Goal: Ask a question: Seek information or help from site administrators or community

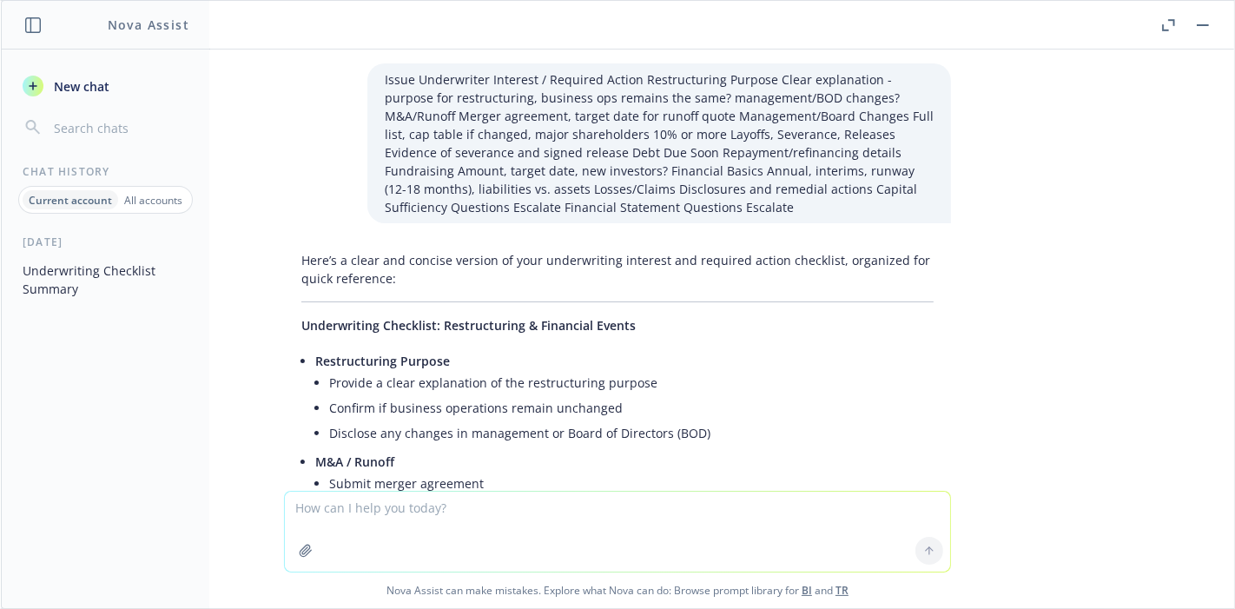
scroll to position [2252, 0]
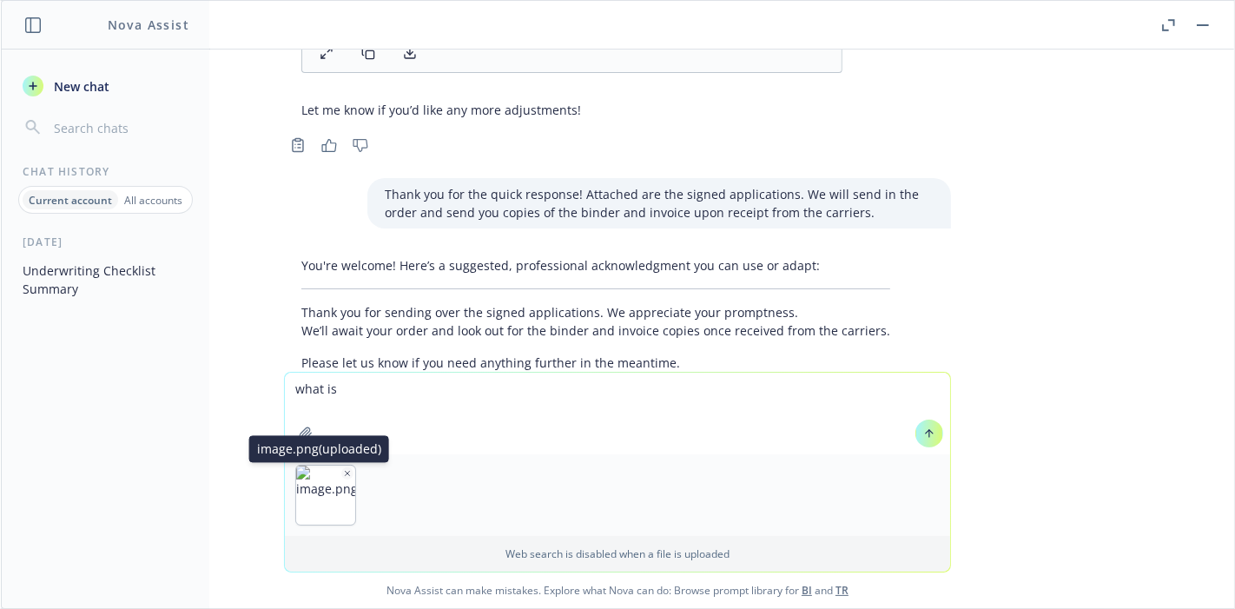
click at [343, 469] on icon "button" at bounding box center [347, 473] width 9 height 9
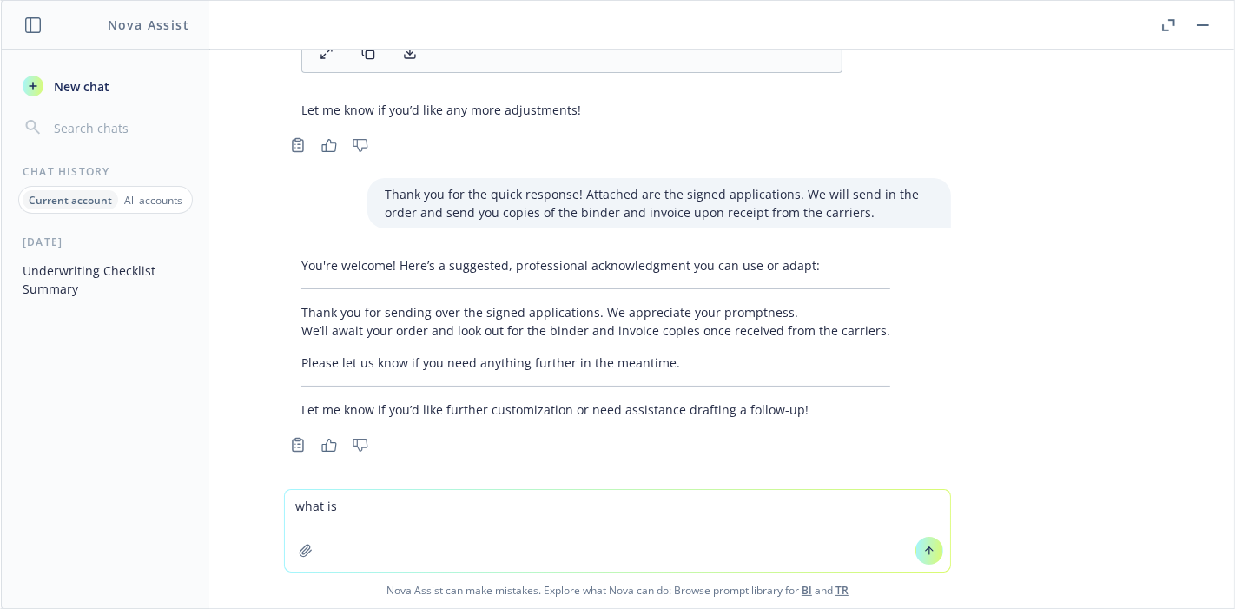
click at [456, 509] on textarea "what is" at bounding box center [617, 531] width 665 height 82
type textarea "what is additional defnese cost limit for D&^O"
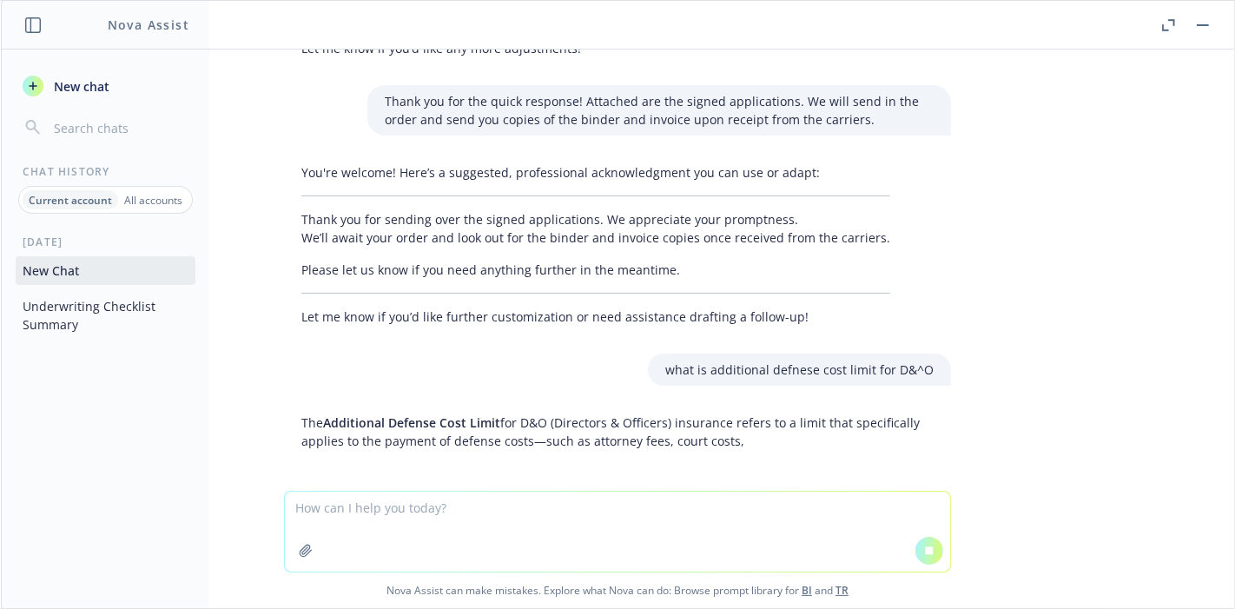
scroll to position [2269, 0]
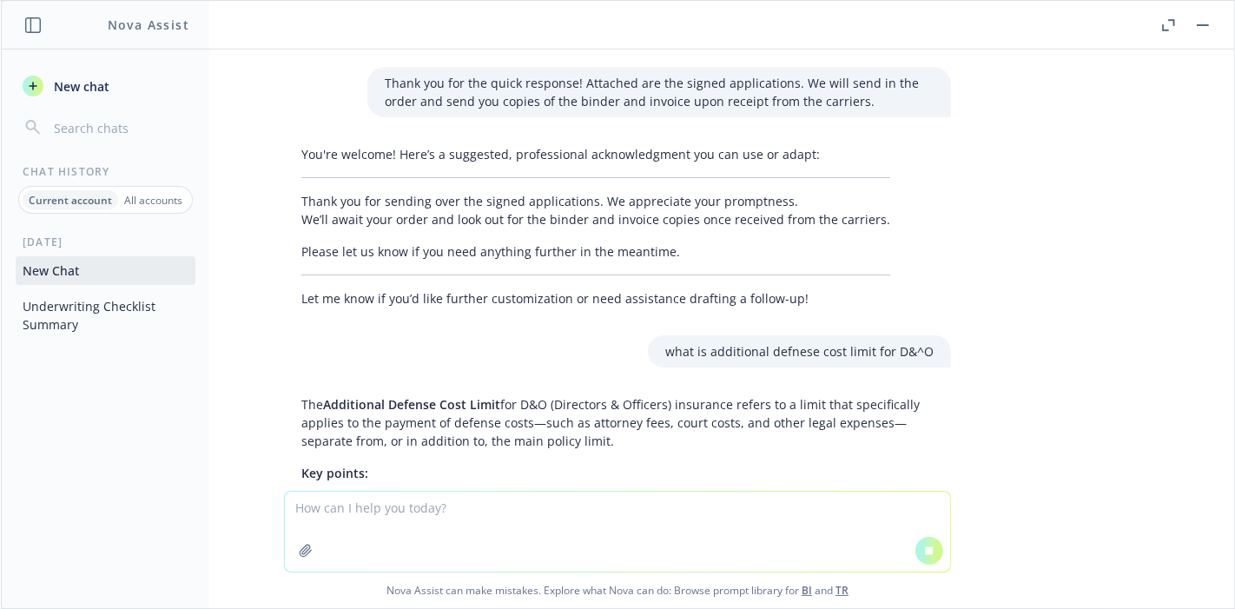
click at [657, 440] on p "The Additional Defense Cost Limit for D&O (Directors & Officers) insurance refe…" at bounding box center [617, 422] width 632 height 55
drag, startPoint x: 609, startPoint y: 435, endPoint x: 369, endPoint y: 418, distance: 240.3
click at [369, 418] on p "The Additional Defense Cost Limit for D&O (Directors & Officers) insurance refe…" at bounding box center [617, 422] width 632 height 55
copy p "payment of defense costs—such as attorney fees, court costs, and other legal ex…"
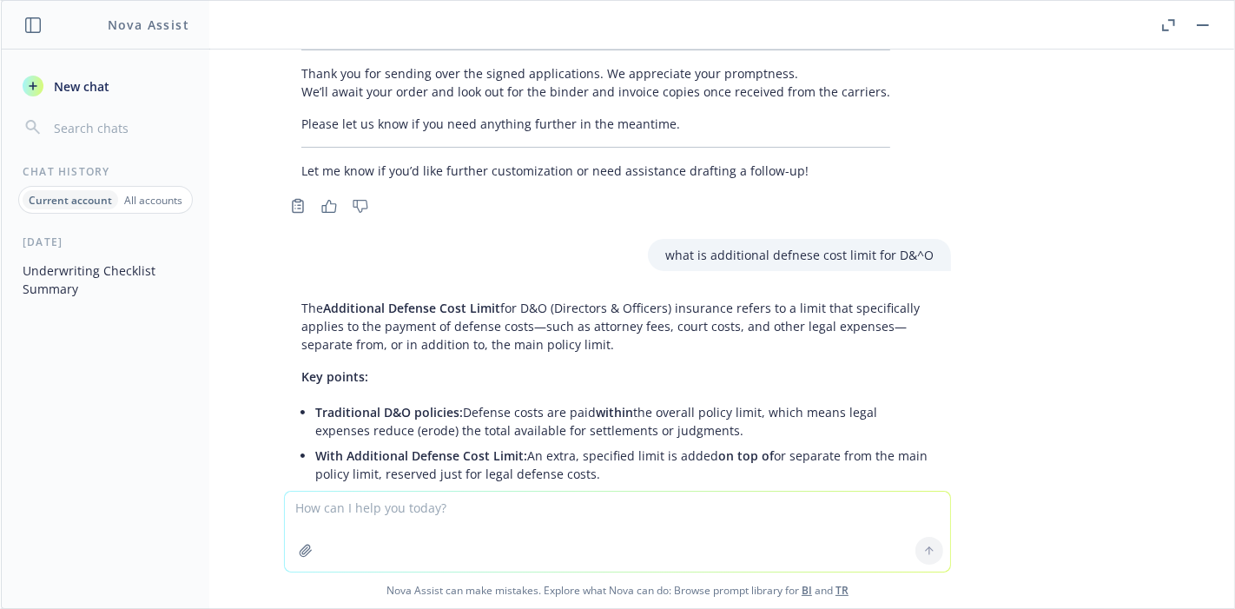
scroll to position [2481, 0]
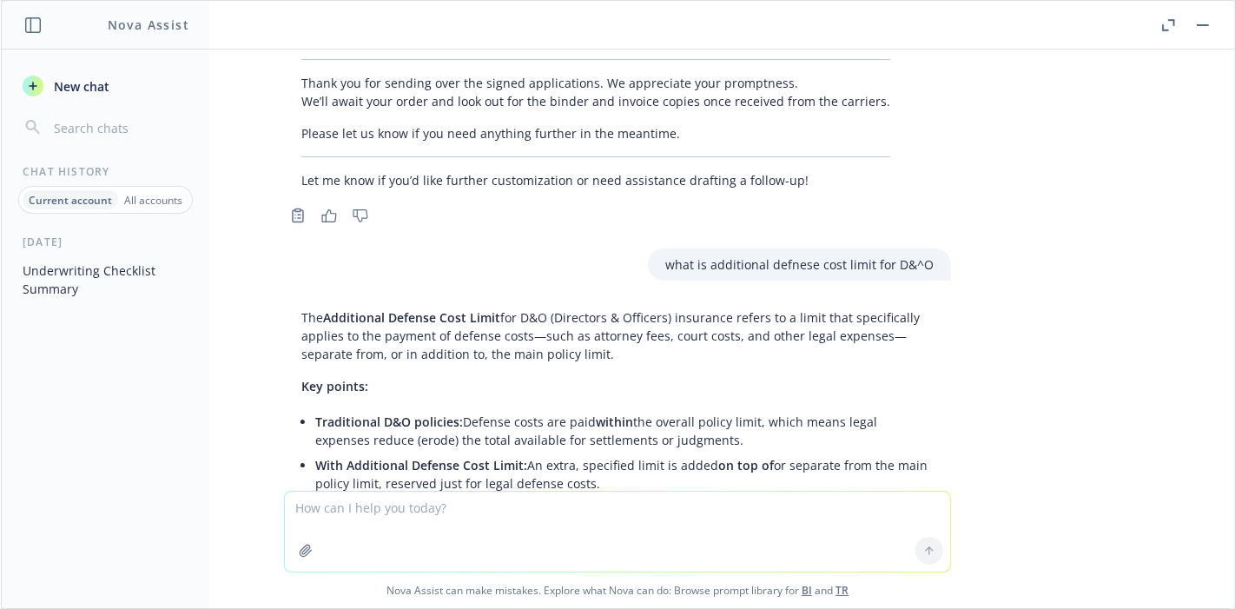
drag, startPoint x: 444, startPoint y: 555, endPoint x: 433, endPoint y: 532, distance: 24.9
click at [433, 532] on textarea at bounding box center [617, 532] width 665 height 80
click at [430, 525] on textarea at bounding box center [617, 532] width 665 height 80
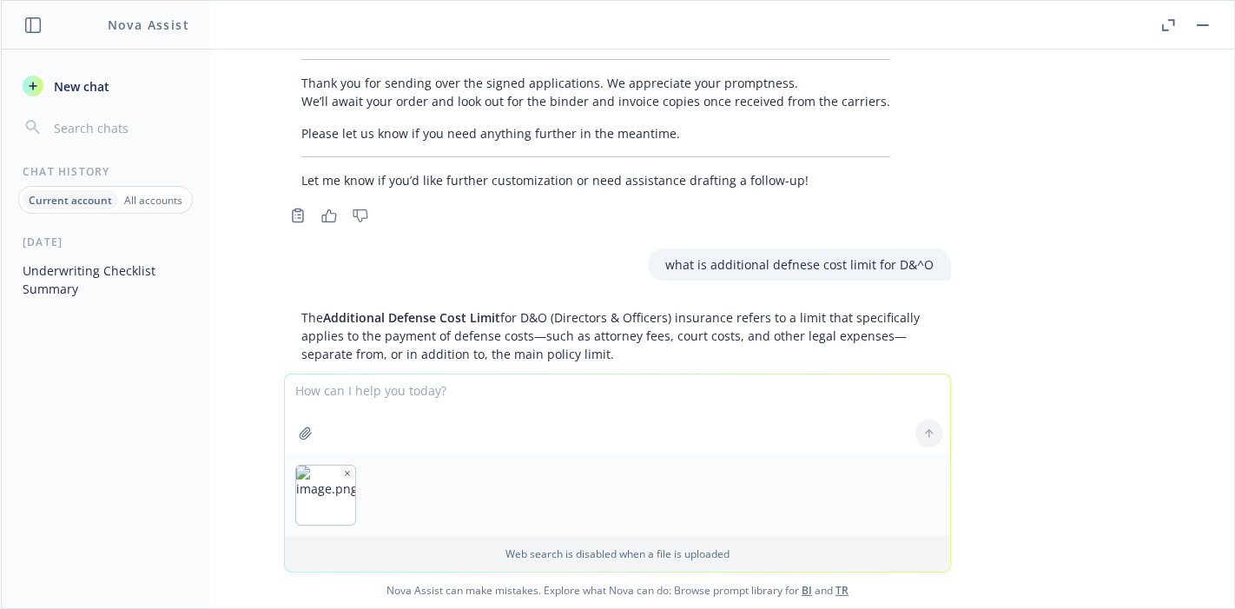
click at [367, 391] on textarea at bounding box center [617, 414] width 665 height 80
click at [343, 469] on icon "button" at bounding box center [347, 473] width 9 height 9
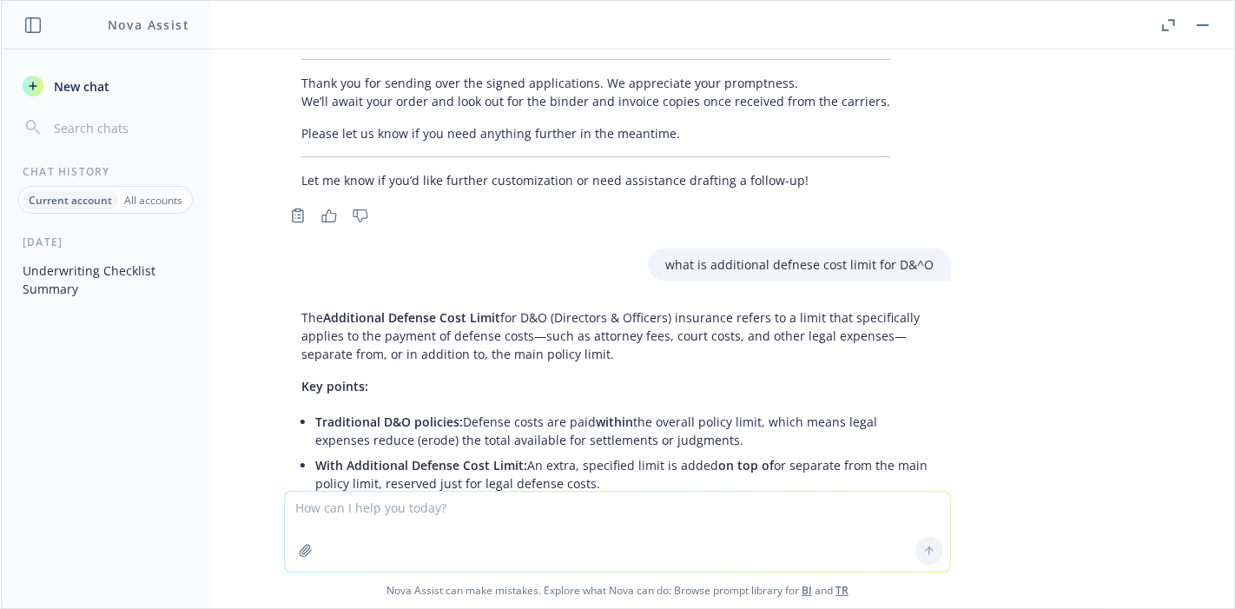
click at [364, 510] on textarea at bounding box center [617, 532] width 665 height 80
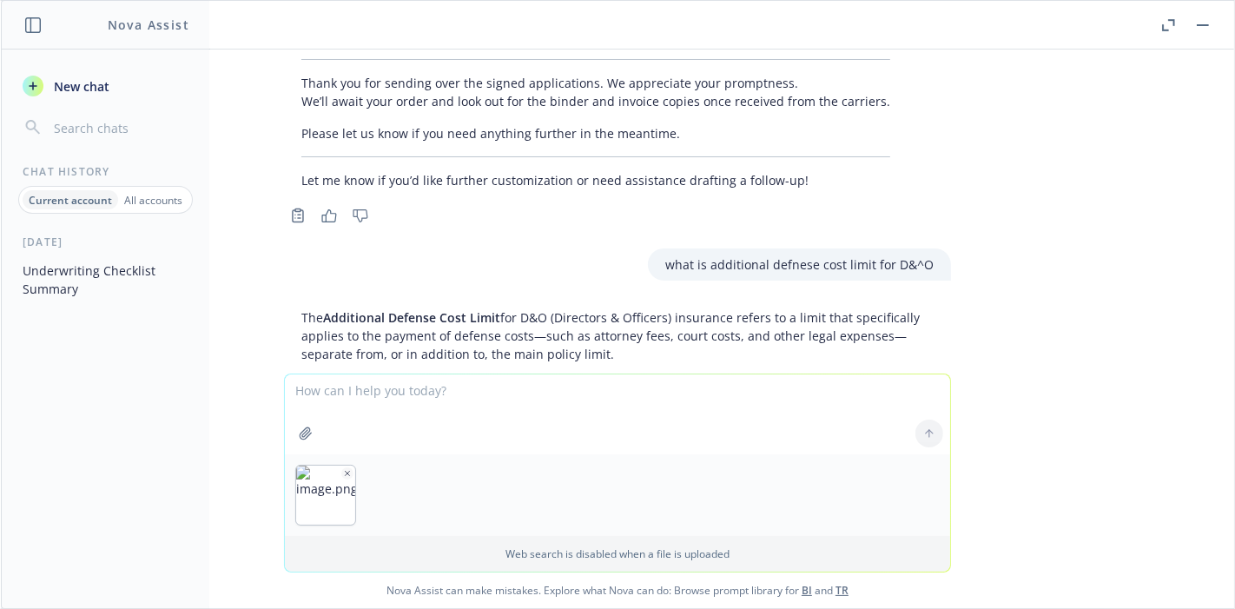
click at [925, 445] on div at bounding box center [929, 434] width 42 height 42
click at [921, 434] on div at bounding box center [929, 434] width 42 height 42
drag, startPoint x: 588, startPoint y: 433, endPoint x: 556, endPoint y: 412, distance: 38.3
click at [587, 433] on textarea at bounding box center [617, 414] width 665 height 80
type textarea "advisory board and board observer extension"
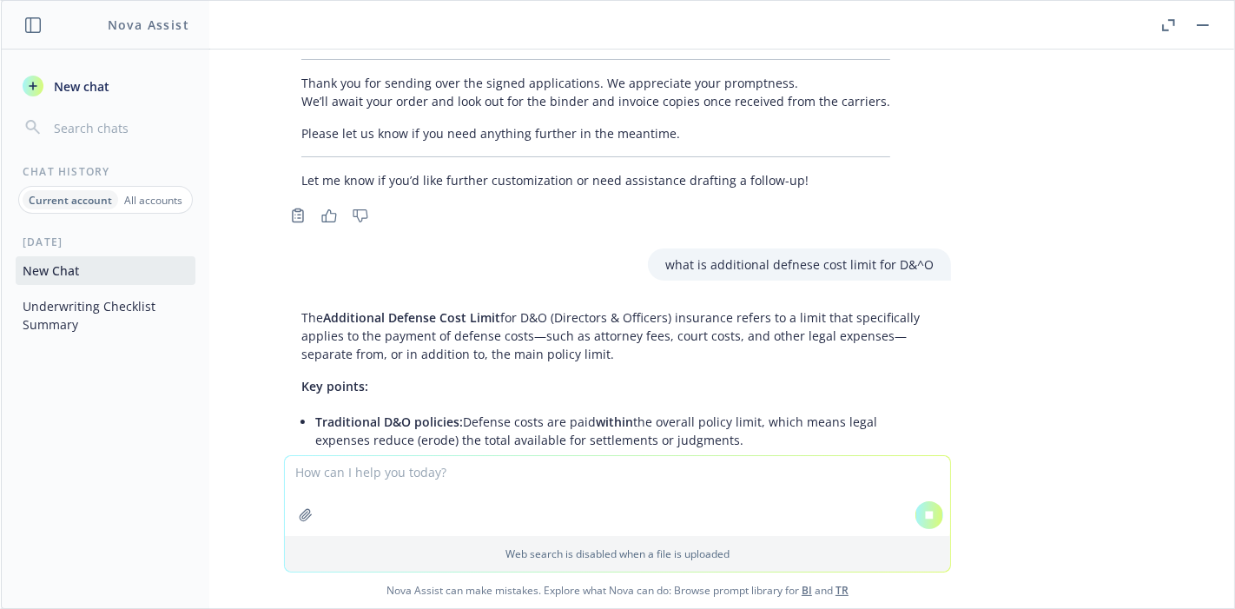
scroll to position [2803, 0]
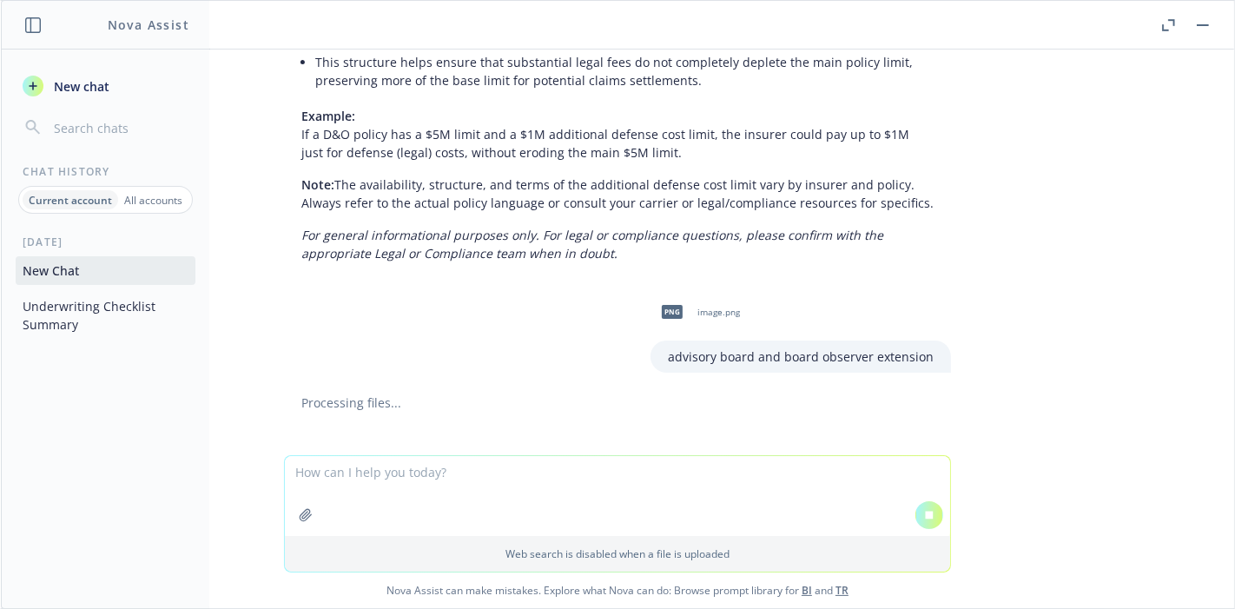
click at [378, 483] on textarea at bounding box center [617, 496] width 665 height 80
type textarea "s"
drag, startPoint x: 663, startPoint y: 351, endPoint x: 938, endPoint y: 353, distance: 275.3
click at [938, 353] on div "png image.png advisory board and board observer extension" at bounding box center [617, 331] width 695 height 83
copy p "advisory board and board observer extension"
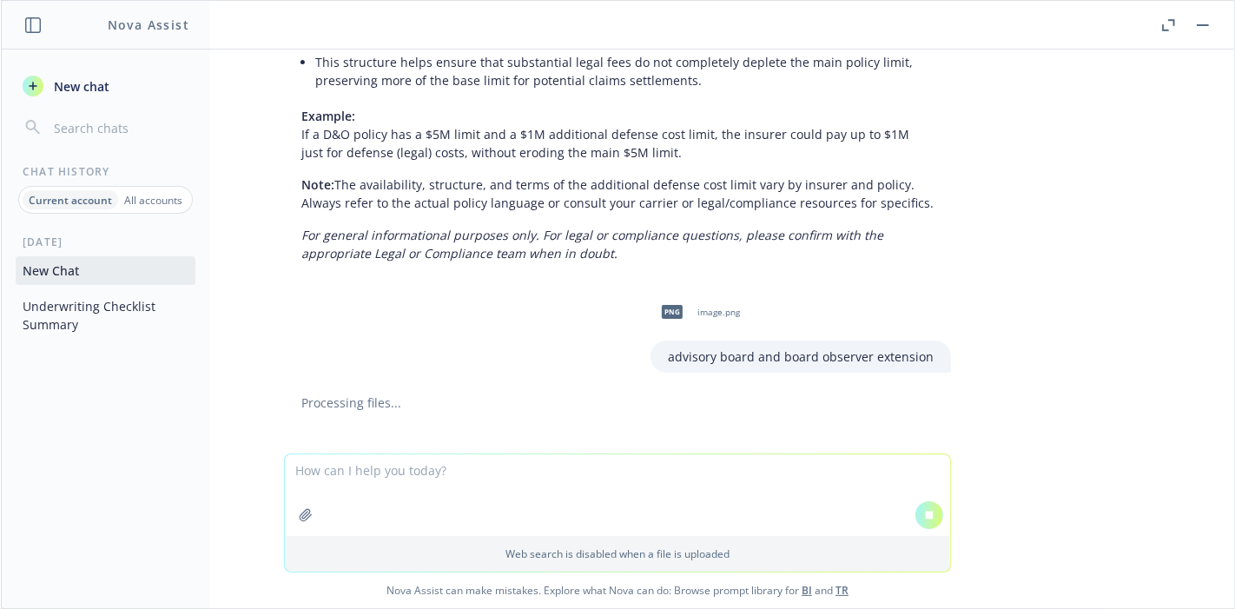
click at [404, 494] on textarea at bounding box center [617, 495] width 665 height 82
paste textarea "advisory board and board observer extension"
type textarea "advisory board and board observer extension"
click at [927, 512] on icon at bounding box center [929, 515] width 12 height 12
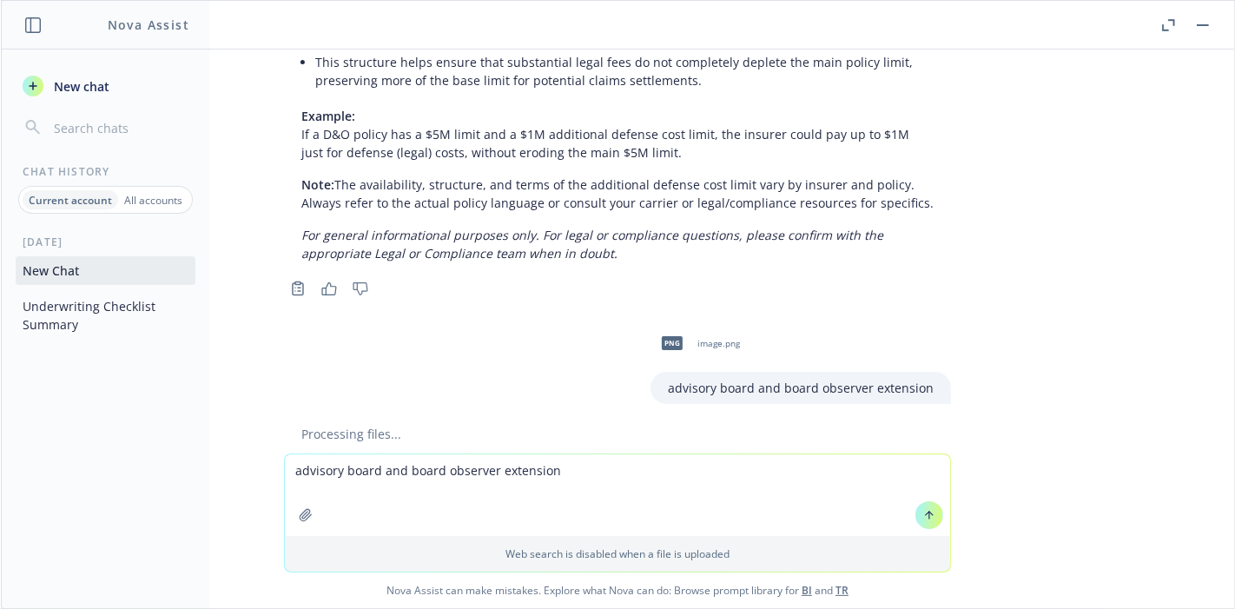
click at [499, 495] on textarea "advisory board and board observer extension" at bounding box center [617, 495] width 665 height 82
click at [925, 520] on icon at bounding box center [929, 515] width 12 height 12
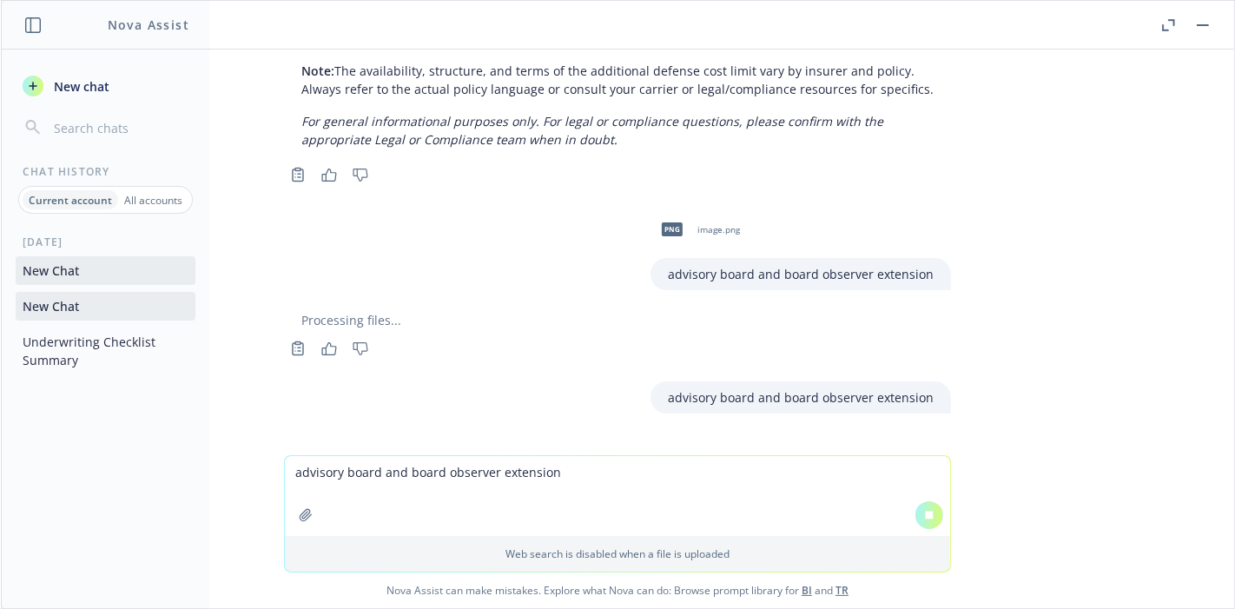
scroll to position [2895, 0]
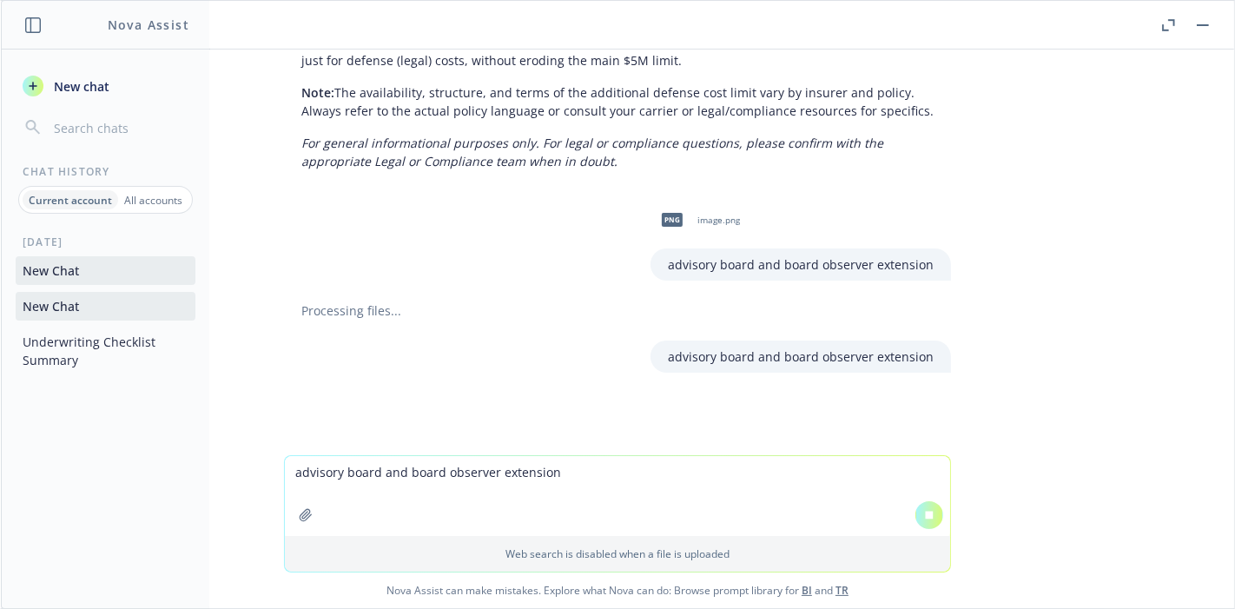
click at [627, 504] on textarea "advisory board and board observer extension" at bounding box center [617, 496] width 665 height 80
type textarea "e"
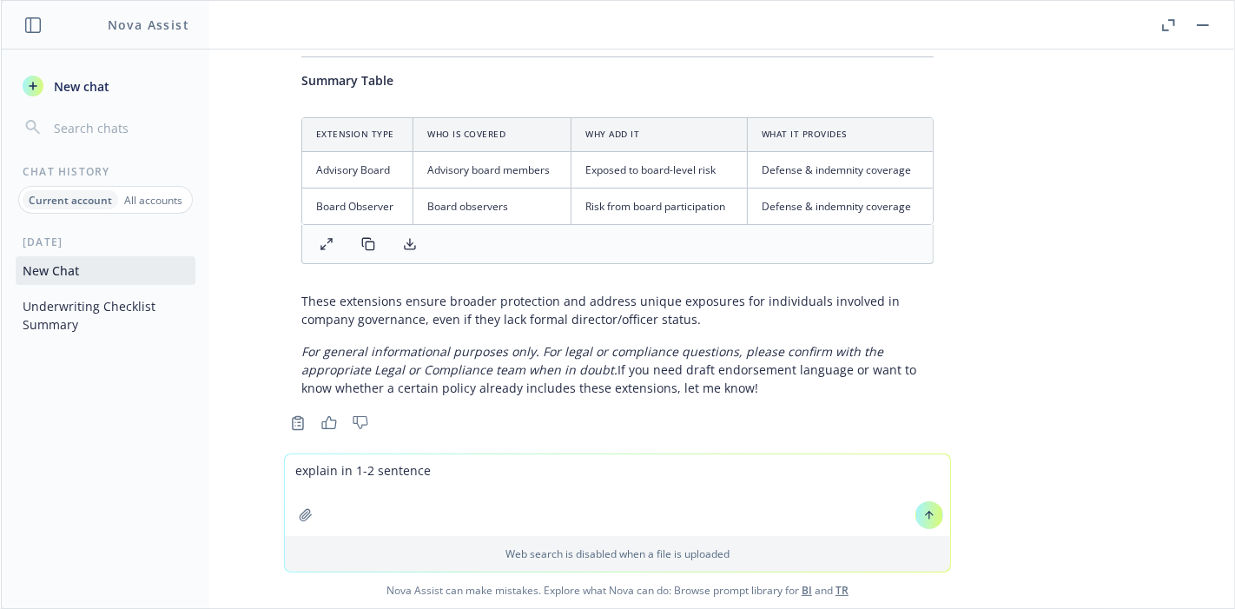
scroll to position [3908, 0]
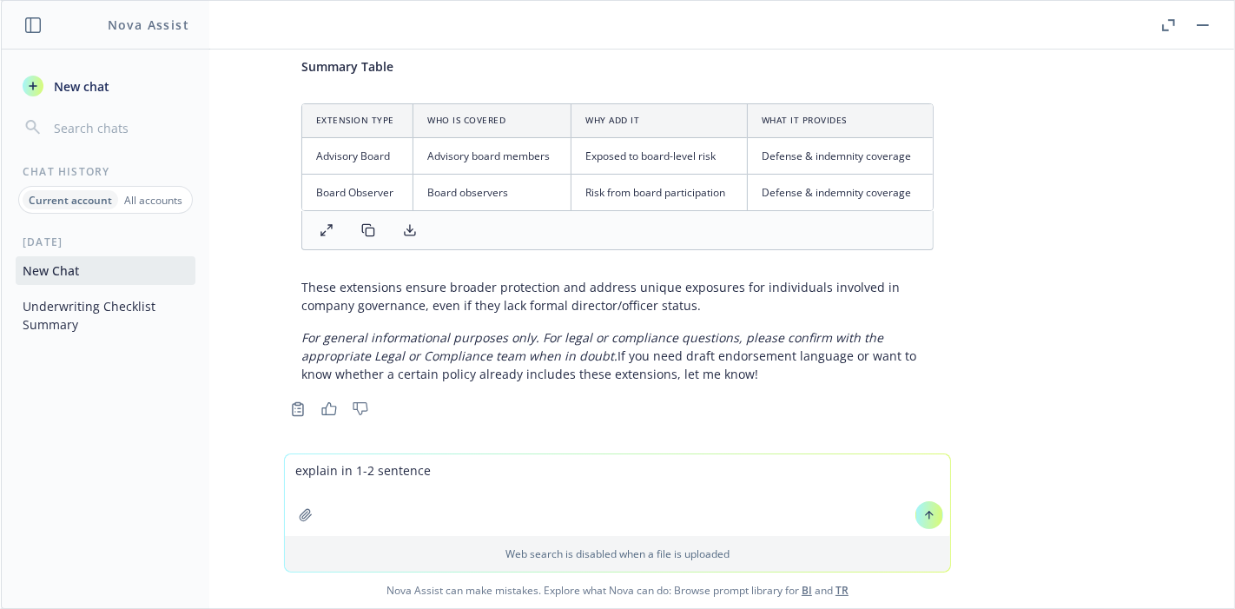
type textarea "explain in 1-2 sentence"
click at [918, 507] on button at bounding box center [929, 515] width 28 height 28
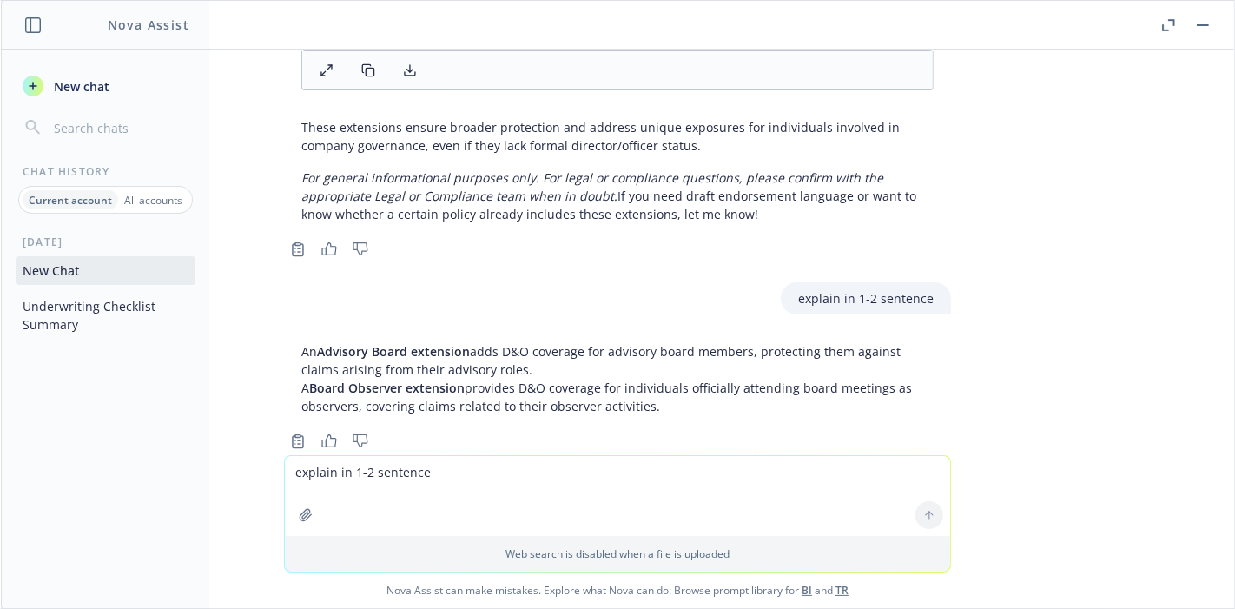
scroll to position [4099, 0]
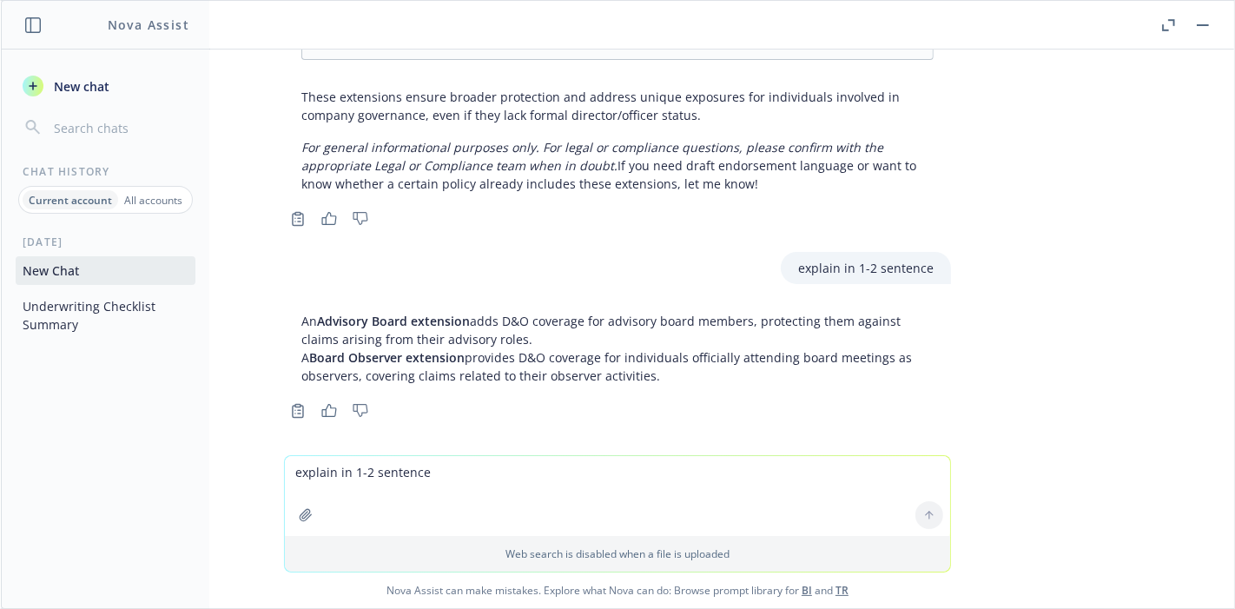
drag, startPoint x: 526, startPoint y: 488, endPoint x: 554, endPoint y: 492, distance: 28.1
click at [527, 488] on textarea "explain in 1-2 sentence" at bounding box center [617, 496] width 665 height 80
type textarea "combine"
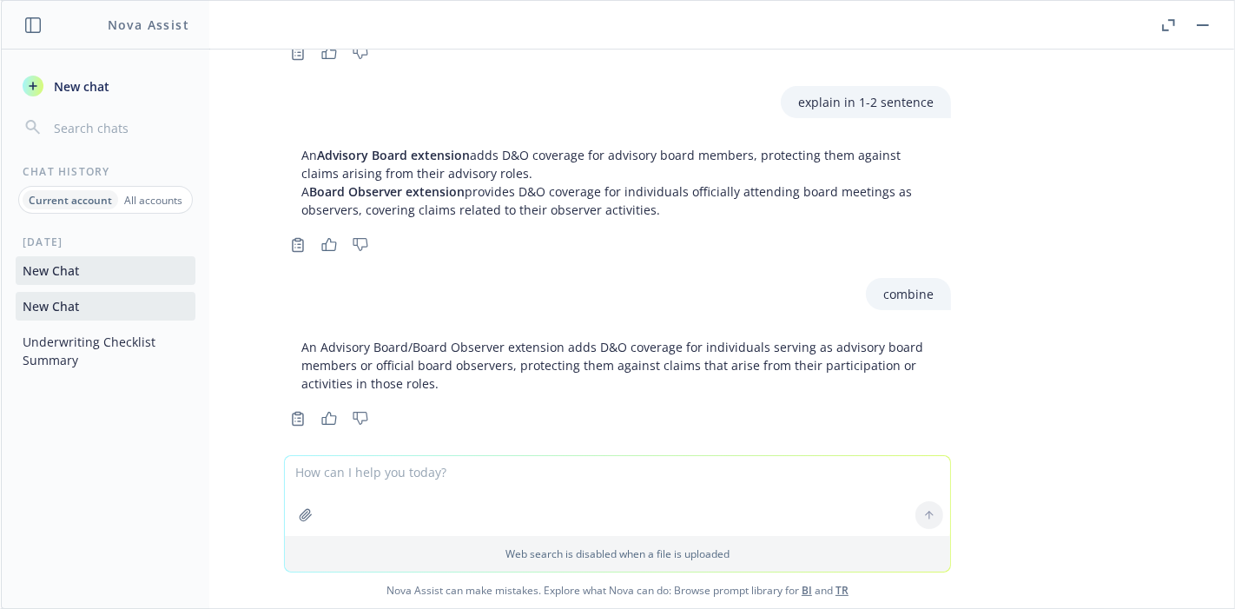
scroll to position [4272, 0]
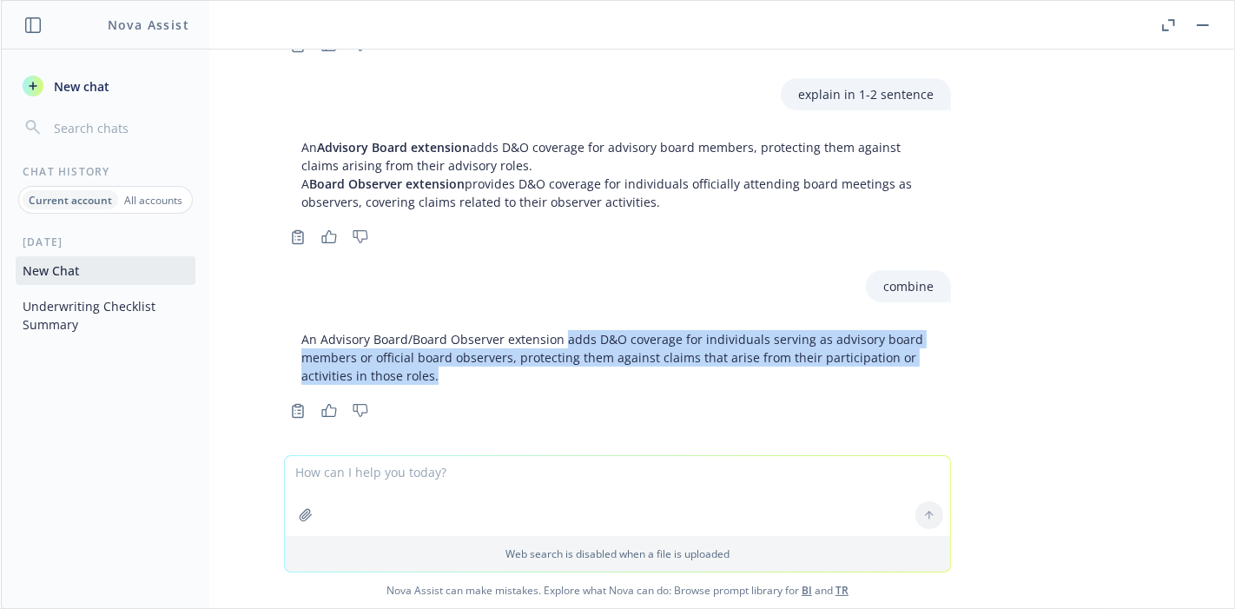
drag, startPoint x: 549, startPoint y: 328, endPoint x: 555, endPoint y: 366, distance: 37.8
click at [555, 366] on p "An Advisory Board/Board Observer extension adds D&O coverage for individuals se…" at bounding box center [617, 357] width 632 height 55
copy p "adds D&O coverage for individuals serving as advisory board members or official…"
